Goal: Navigation & Orientation: Go to known website

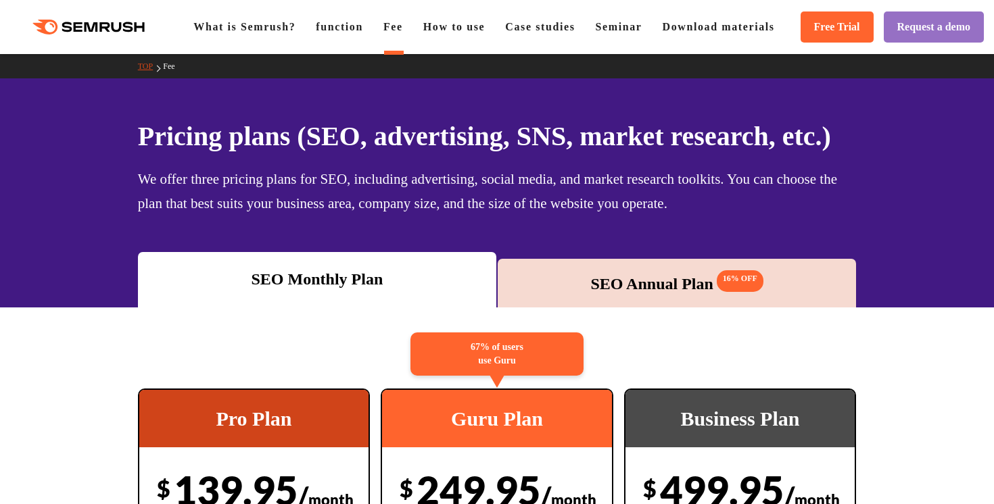
click at [116, 30] on icon at bounding box center [118, 27] width 10 height 10
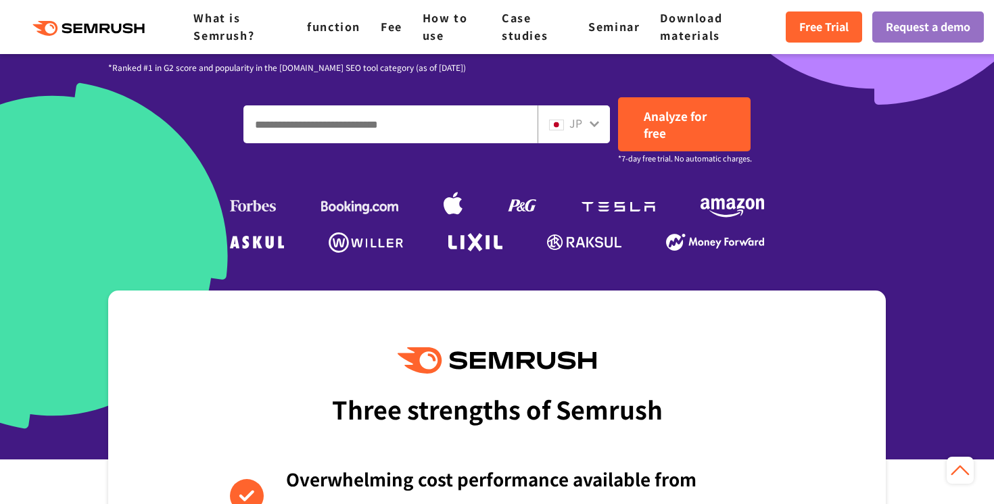
scroll to position [398, 0]
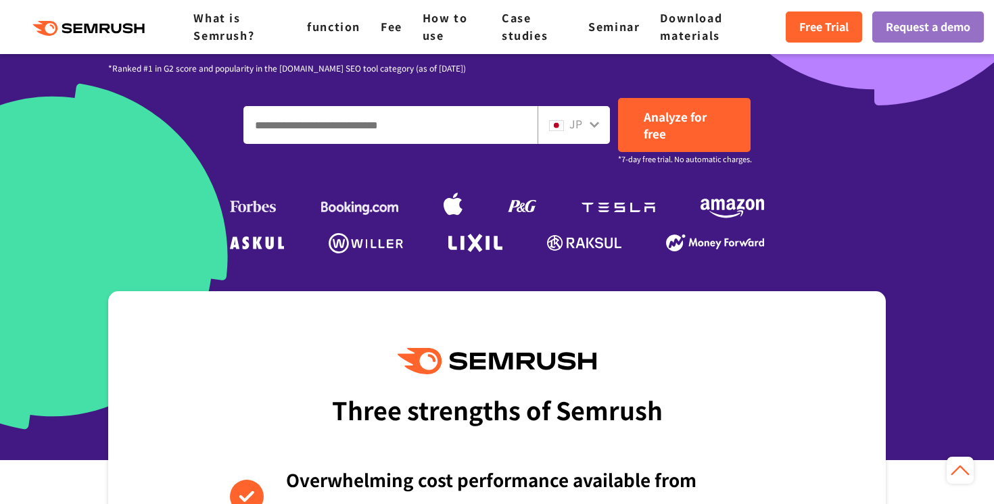
click at [592, 126] on icon at bounding box center [594, 124] width 11 height 11
click at [565, 128] on div "JP" at bounding box center [570, 125] width 43 height 18
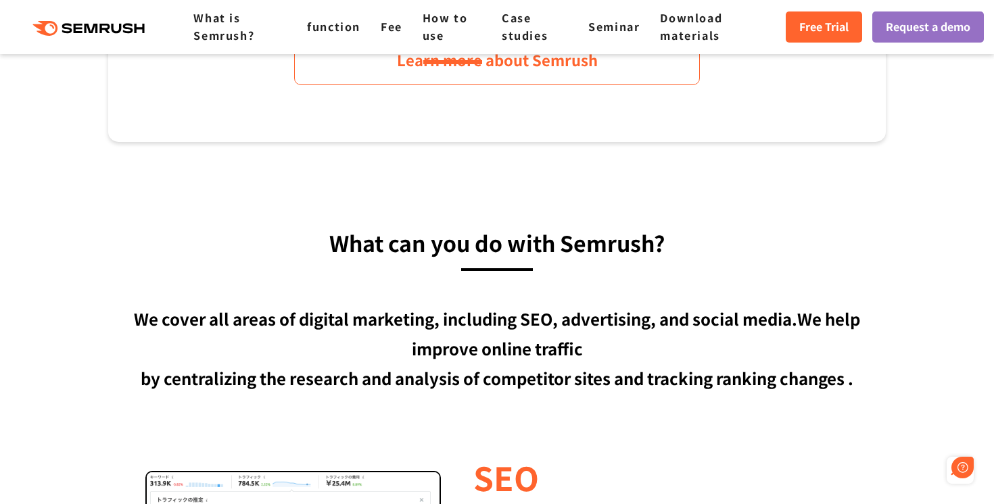
scroll to position [0, 0]
